Goal: Check status: Check status

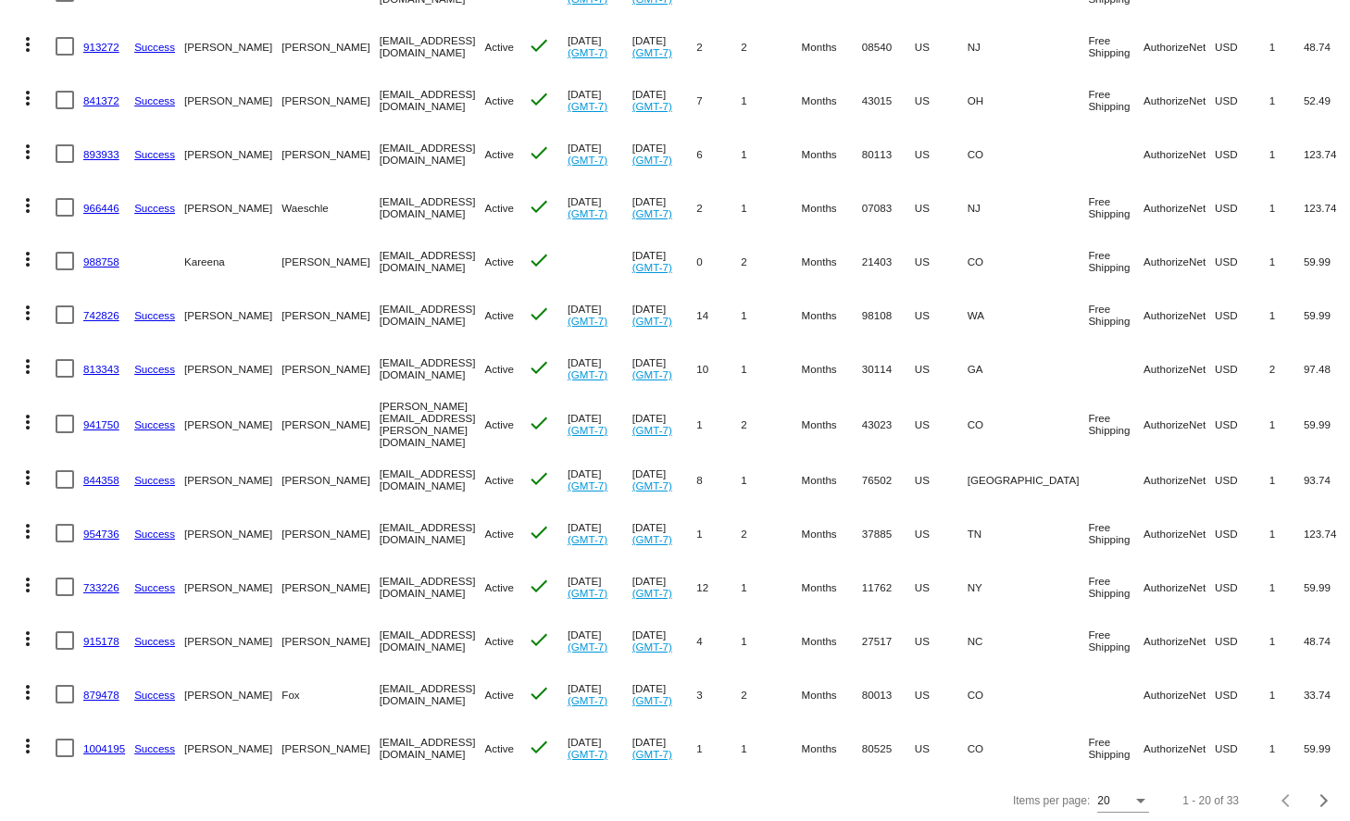
scroll to position [536, 0]
click at [1323, 795] on div "Next page" at bounding box center [1321, 801] width 13 height 13
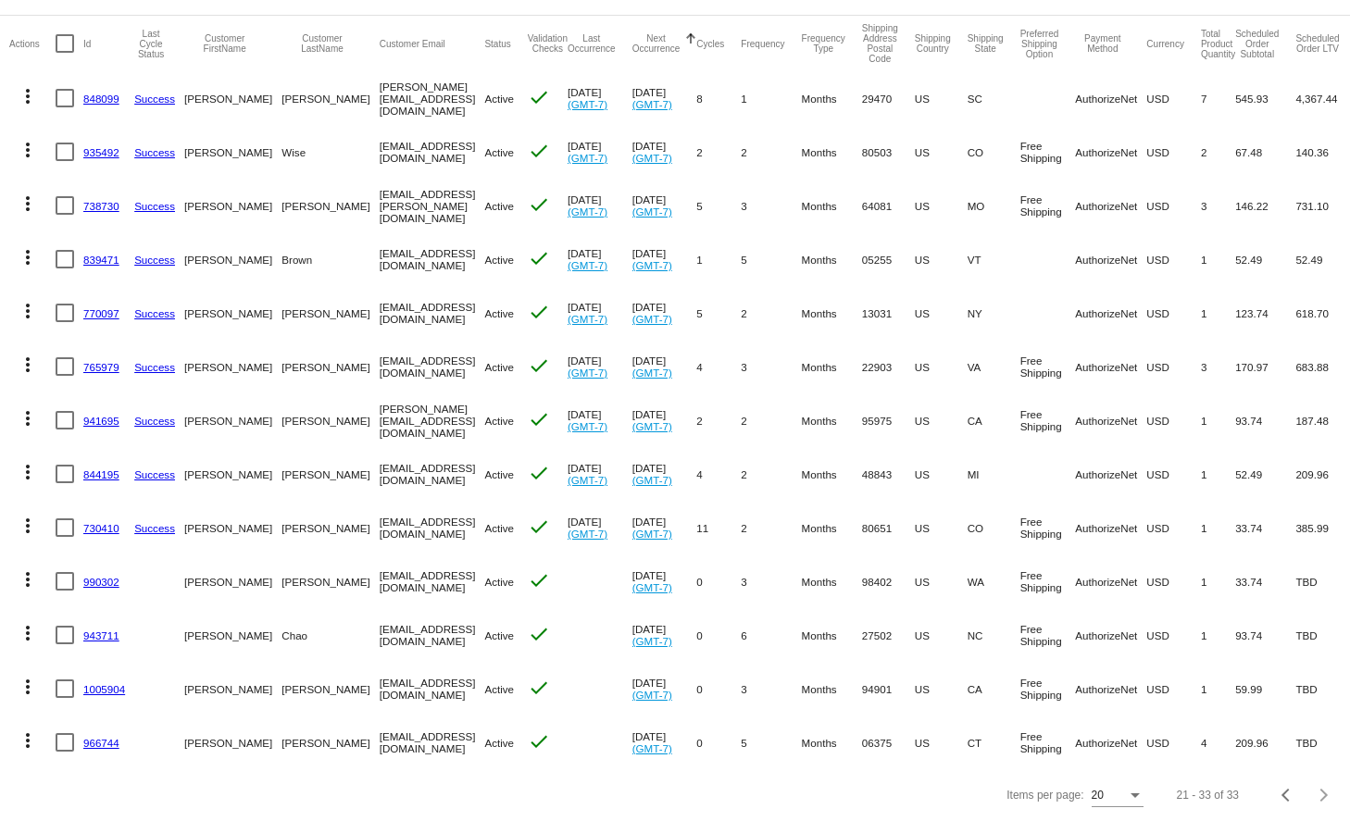
scroll to position [160, 0]
click at [1284, 801] on button "Previous page" at bounding box center [1286, 795] width 37 height 37
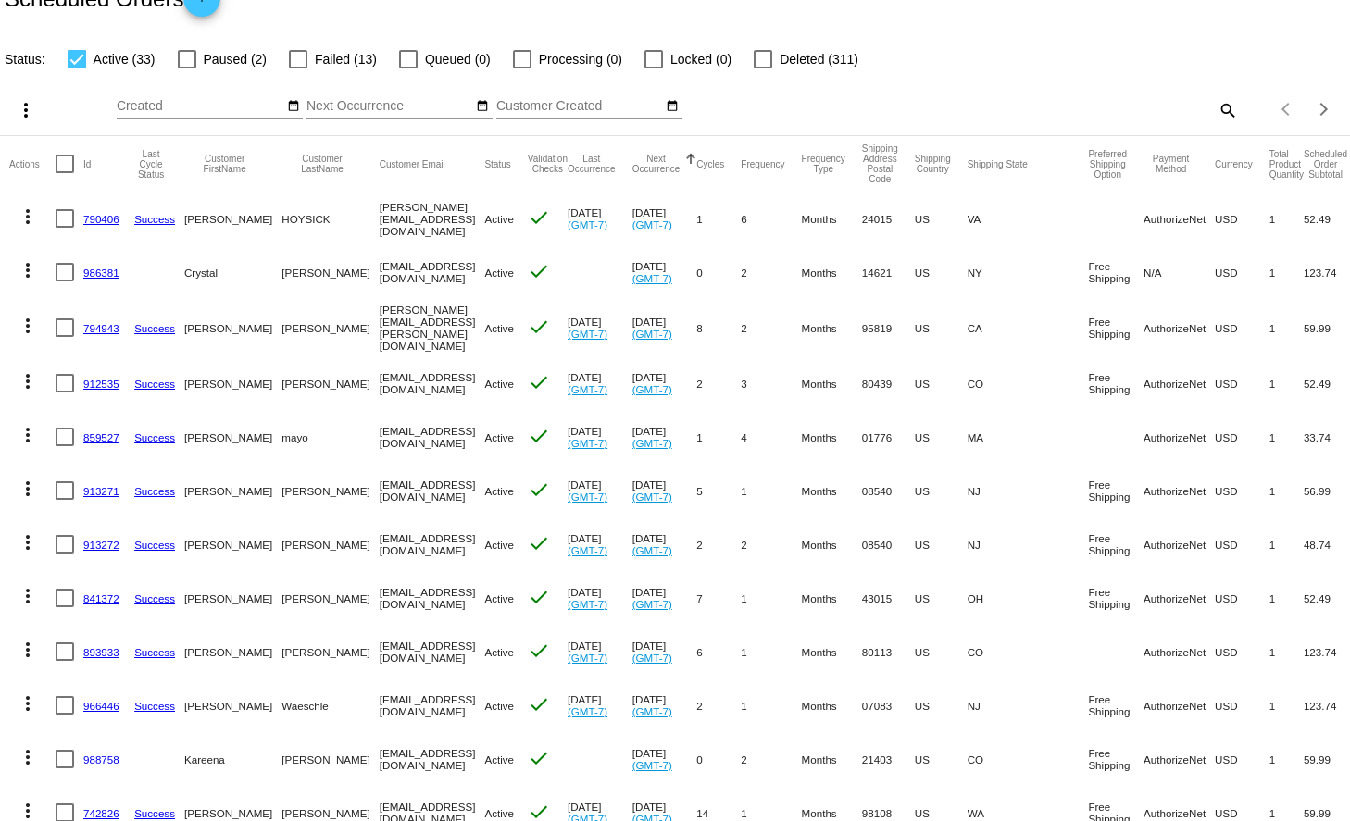
scroll to position [51, 0]
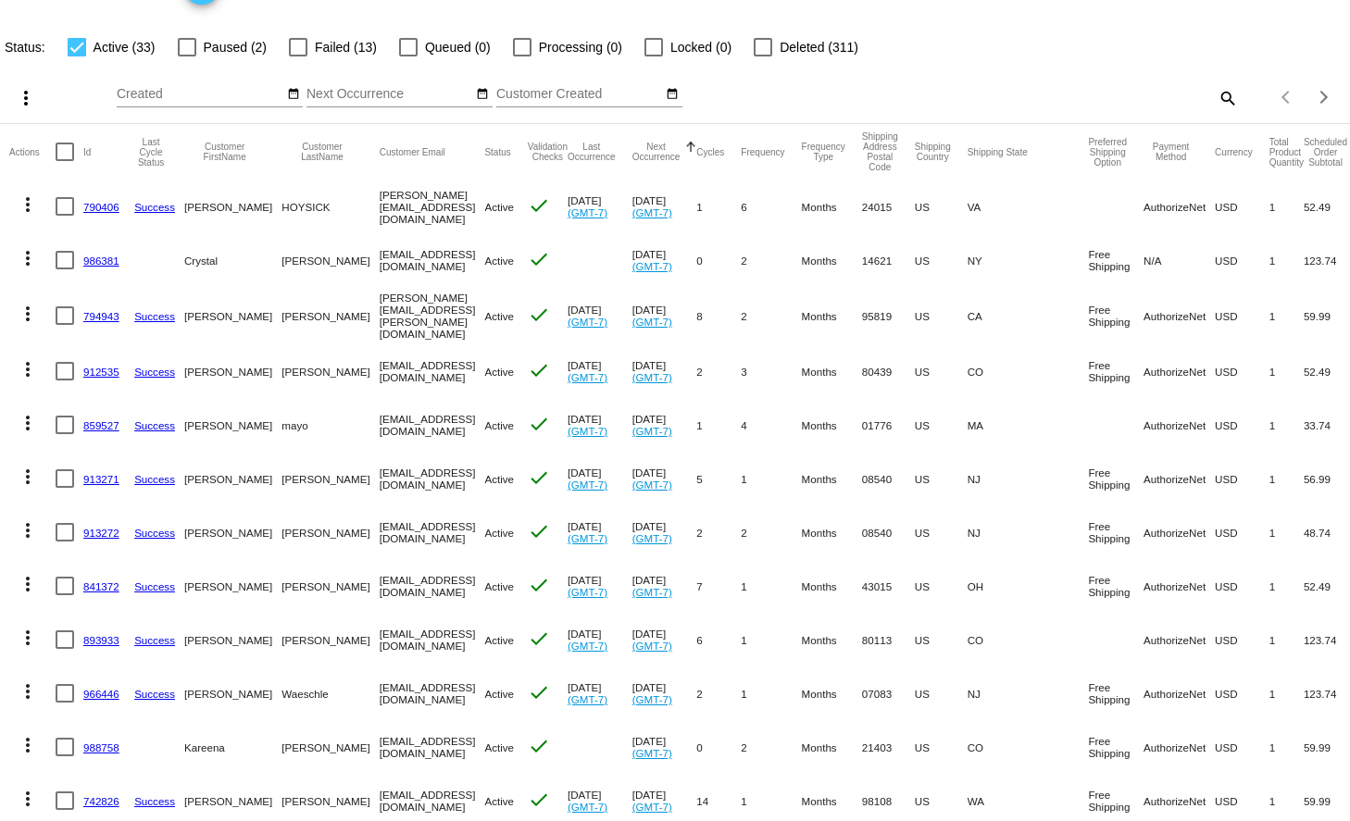
click at [1228, 96] on mat-icon "search" at bounding box center [1226, 97] width 22 height 29
click at [945, 95] on input "Search" at bounding box center [1070, 94] width 336 height 15
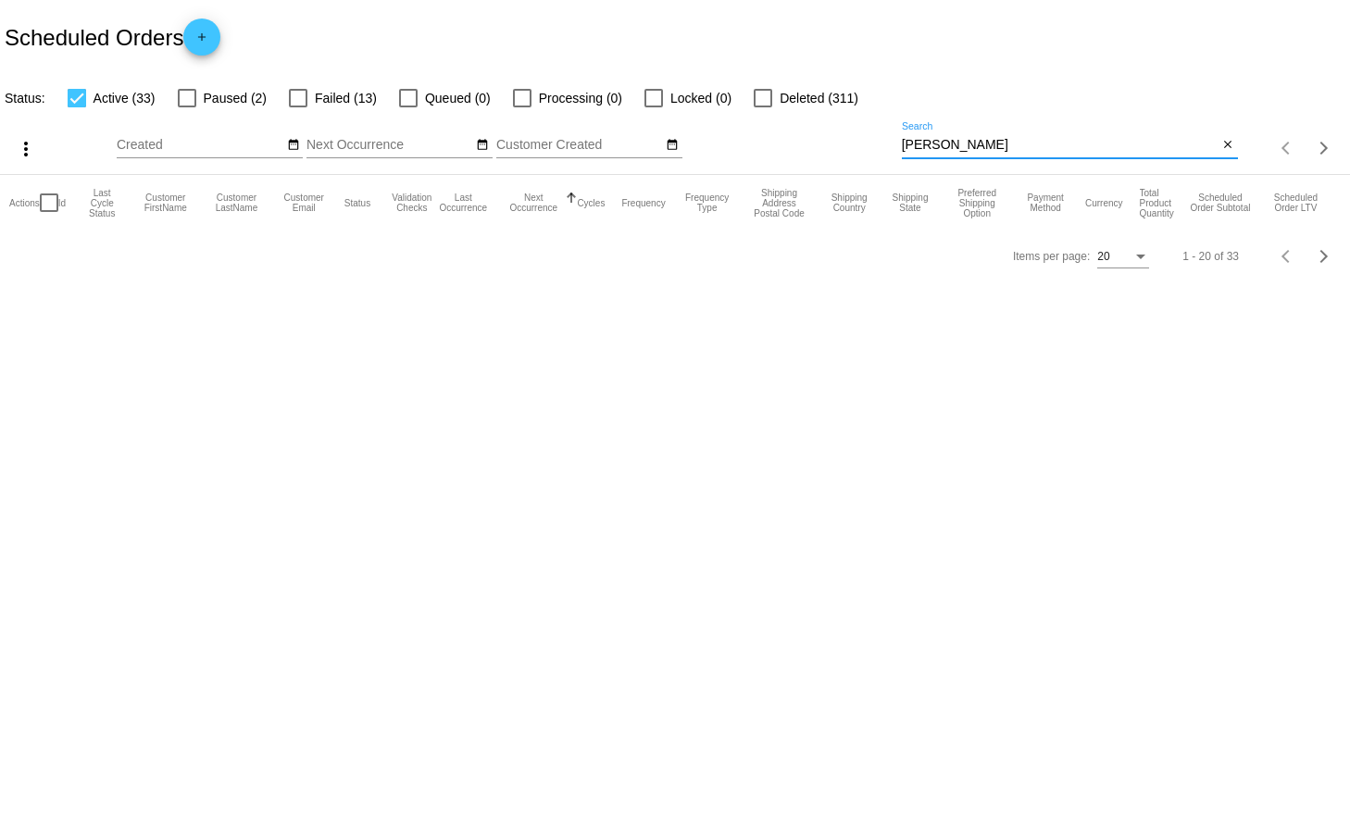
scroll to position [0, 0]
type input "[PERSON_NAME]"
click at [294, 99] on div at bounding box center [290, 98] width 19 height 19
click at [291, 107] on input "Failed (1)" at bounding box center [290, 107] width 1 height 1
checkbox input "true"
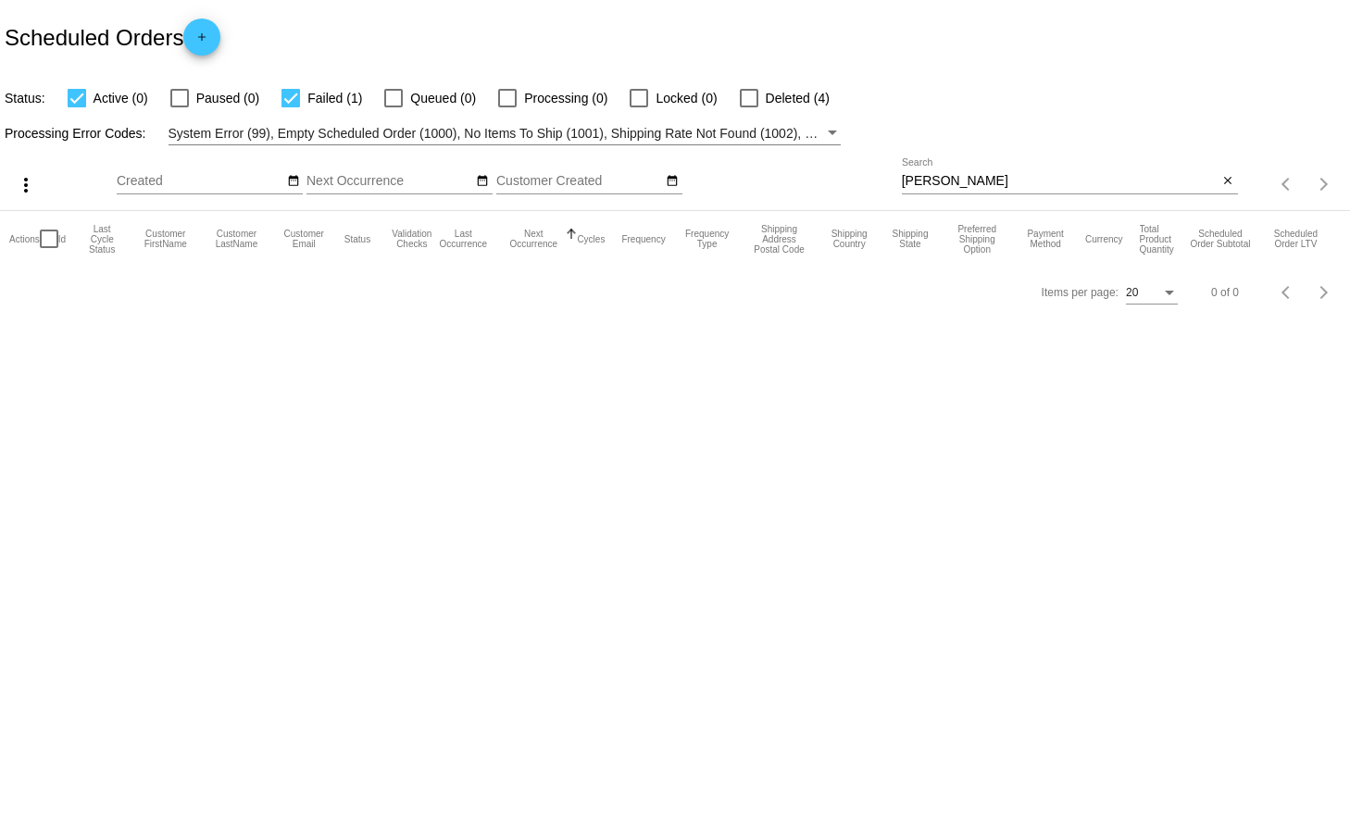
click at [78, 109] on div "Processing Error Codes: System Error (99), Empty Scheduled Order (1000), No Ite…" at bounding box center [675, 127] width 1350 height 36
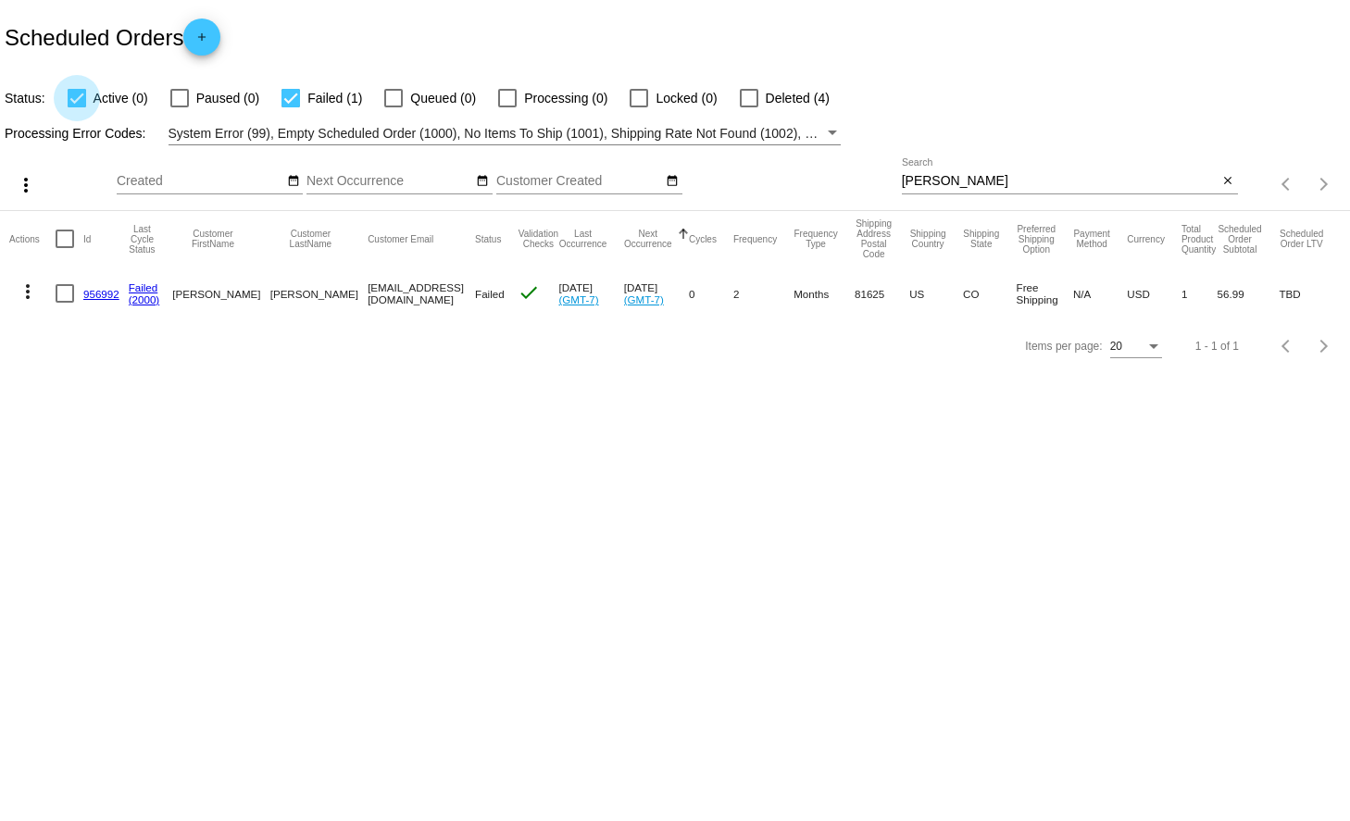
click at [78, 103] on div at bounding box center [77, 98] width 19 height 19
click at [77, 107] on input "Active (0)" at bounding box center [76, 107] width 1 height 1
checkbox input "false"
click at [740, 104] on div at bounding box center [749, 98] width 19 height 19
click at [748, 107] on input "Deleted (4)" at bounding box center [748, 107] width 1 height 1
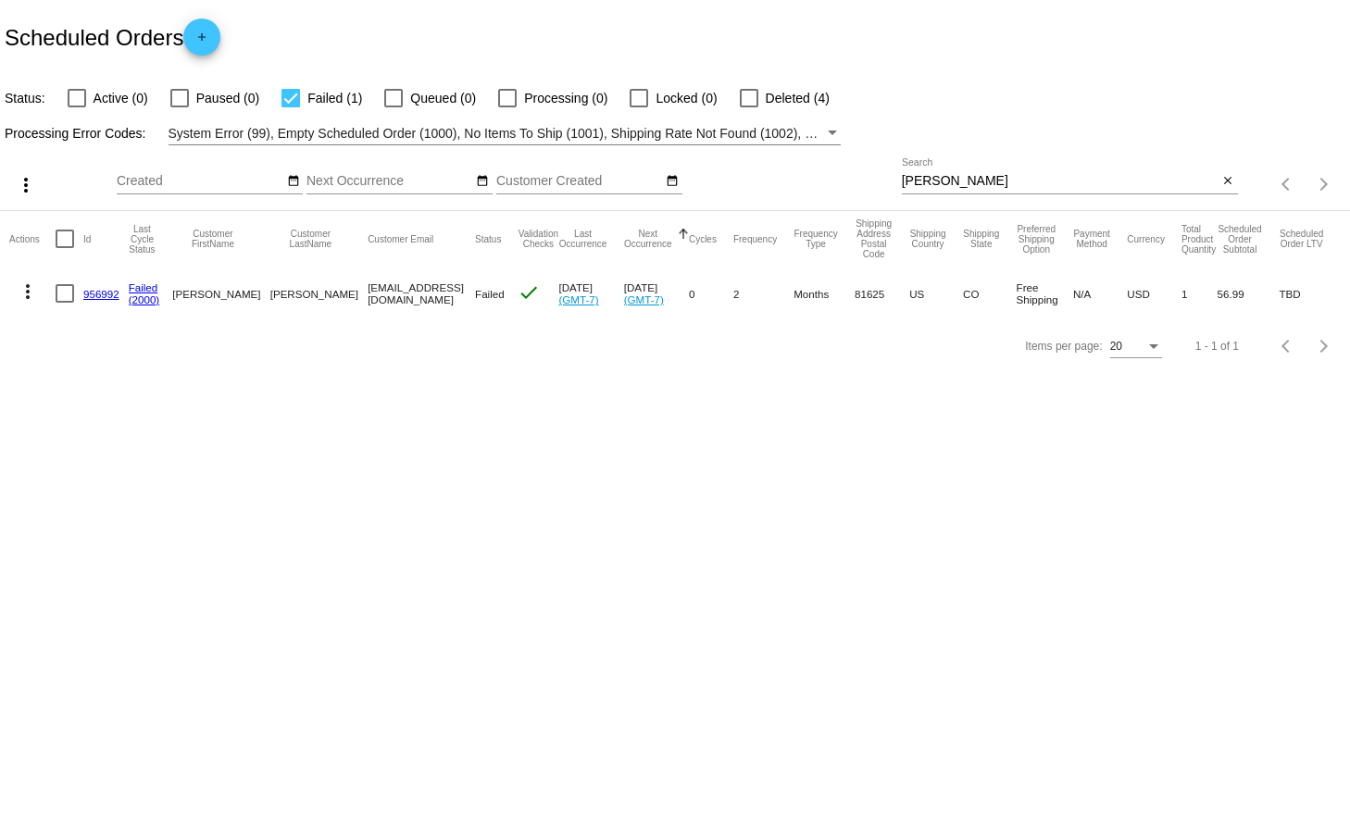
checkbox input "true"
